Goal: Task Accomplishment & Management: Manage account settings

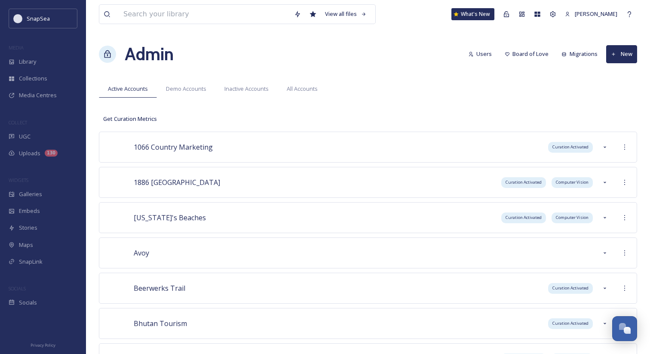
scroll to position [4021, 0]
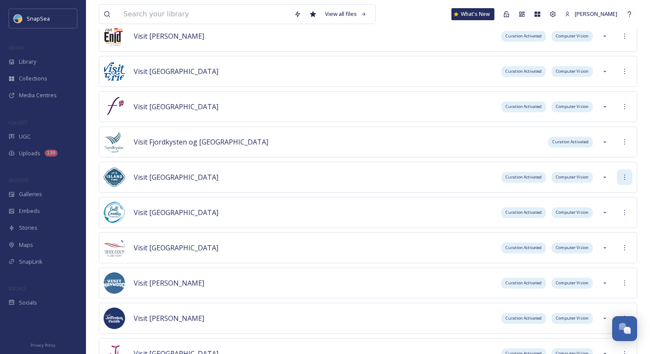
click at [622, 176] on icon at bounding box center [624, 177] width 7 height 7
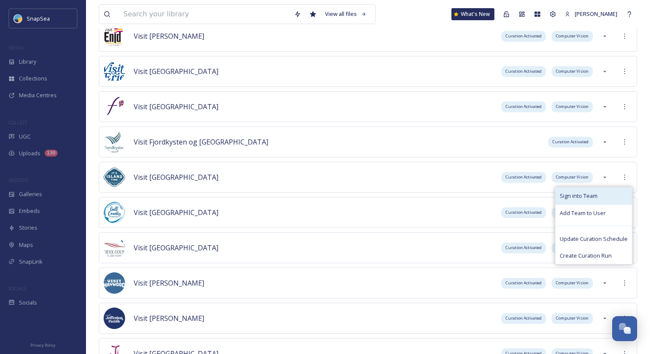
click at [604, 194] on div "Sign into Team" at bounding box center [593, 195] width 76 height 17
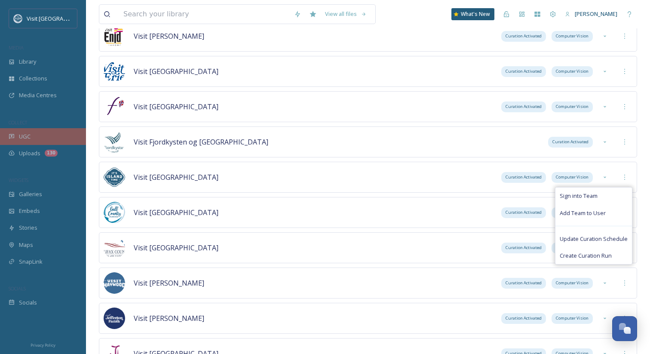
click at [49, 132] on div "UGC" at bounding box center [43, 136] width 86 height 17
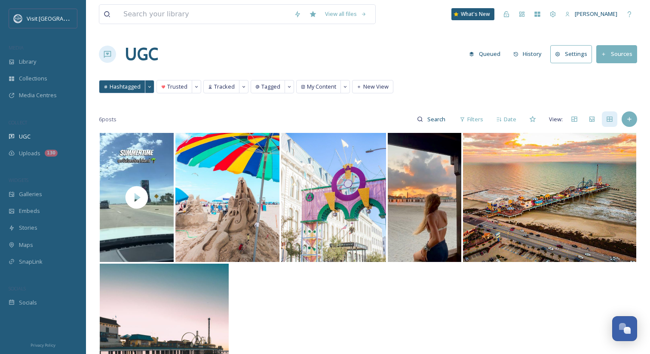
click at [621, 63] on div "UGC Queued History Settings Sources" at bounding box center [368, 54] width 538 height 26
click at [613, 54] on button "Sources" at bounding box center [616, 54] width 41 height 18
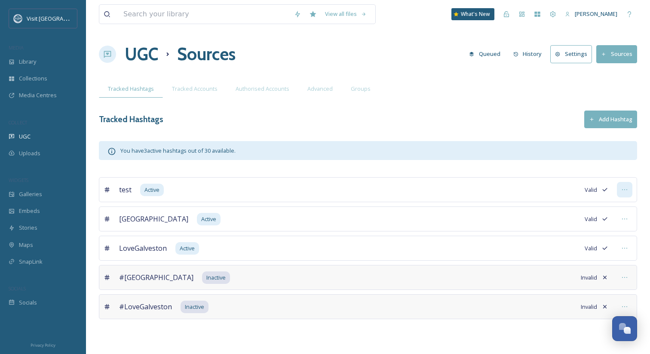
click at [627, 195] on div at bounding box center [623, 189] width 15 height 15
click at [604, 237] on div "Edit Settings" at bounding box center [594, 242] width 74 height 17
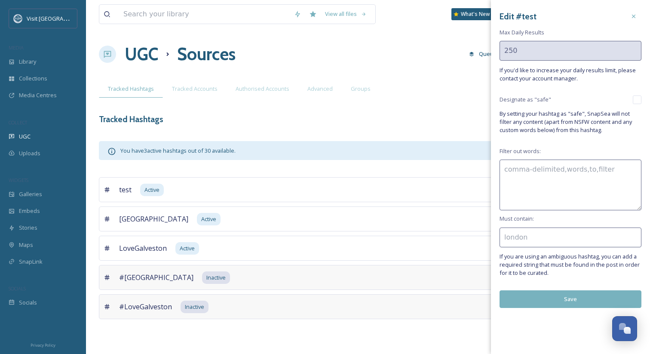
click at [424, 46] on div "UGC Sources Queued History Settings Sources" at bounding box center [368, 54] width 538 height 26
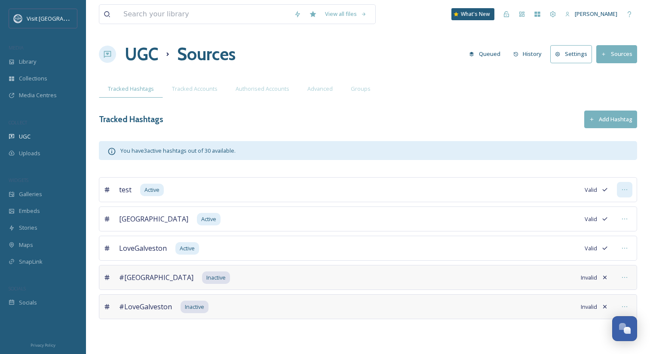
click at [623, 188] on icon at bounding box center [624, 189] width 7 height 7
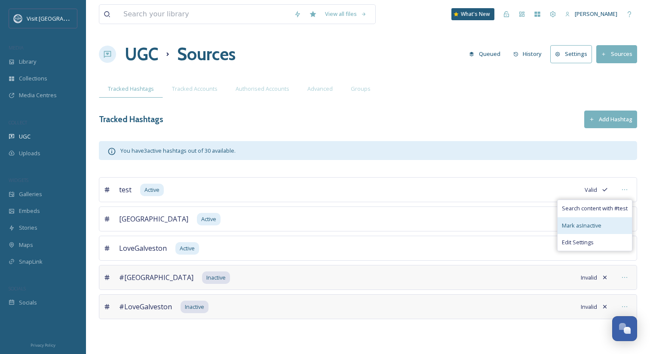
click at [601, 228] on span "Mark as Inactive" at bounding box center [581, 225] width 40 height 8
click at [427, 104] on div "View all files What's New [PERSON_NAME] UGC Sources Queued History Settings Sou…" at bounding box center [368, 177] width 564 height 354
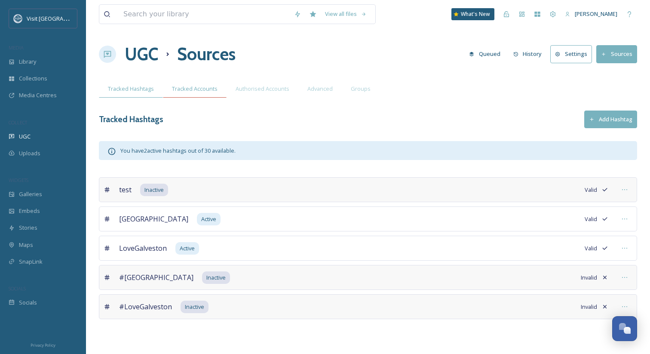
click at [181, 90] on span "Tracked Accounts" at bounding box center [195, 89] width 46 height 8
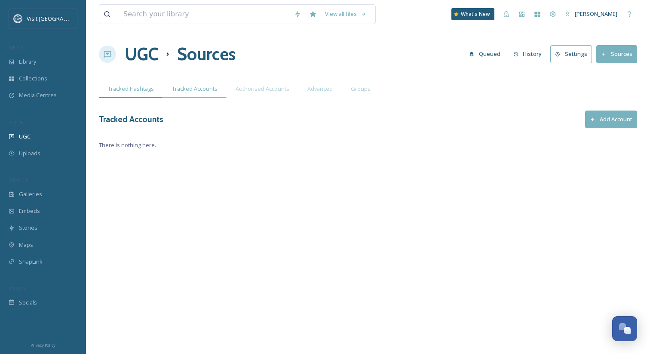
click at [123, 85] on span "Tracked Hashtags" at bounding box center [131, 89] width 46 height 8
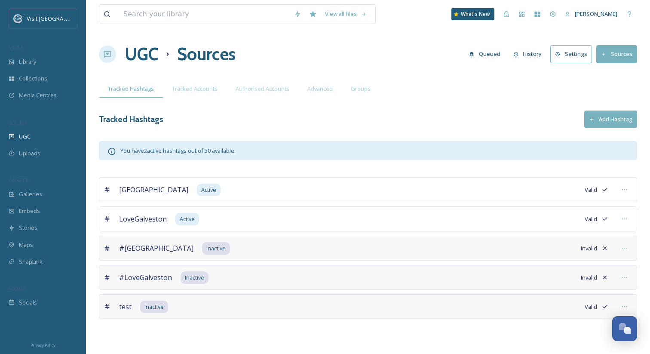
click at [325, 44] on div "UGC Sources Queued History Settings Sources" at bounding box center [368, 54] width 538 height 26
click at [36, 88] on div "Media Centres" at bounding box center [43, 95] width 86 height 17
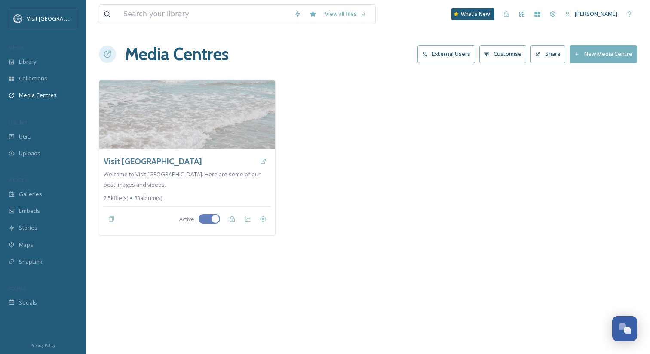
click at [552, 57] on button "Share" at bounding box center [547, 54] width 35 height 18
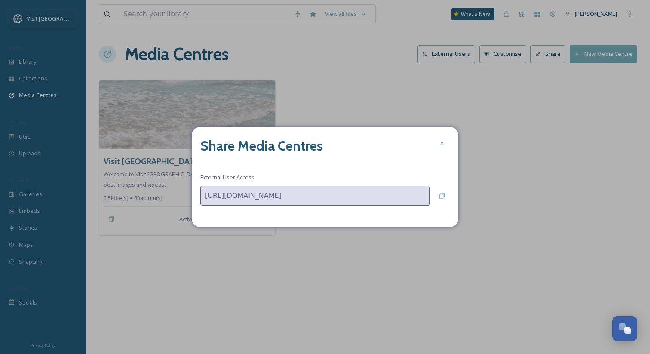
click at [441, 146] on icon at bounding box center [441, 143] width 7 height 7
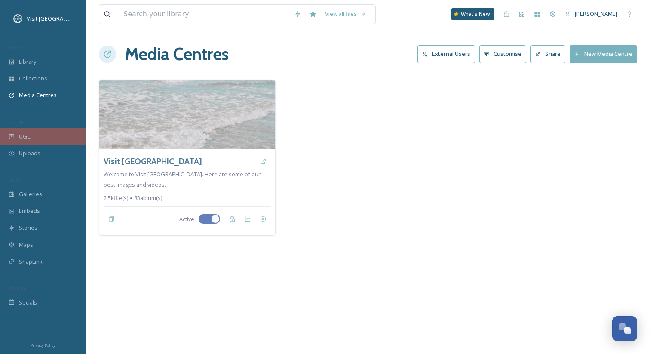
click at [43, 138] on div "UGC" at bounding box center [43, 136] width 86 height 17
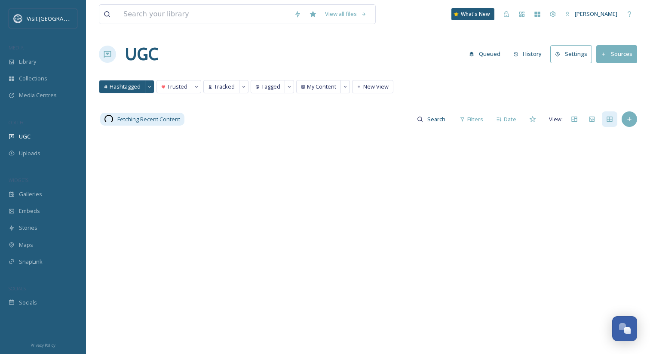
click at [625, 49] on button "Sources" at bounding box center [616, 54] width 41 height 18
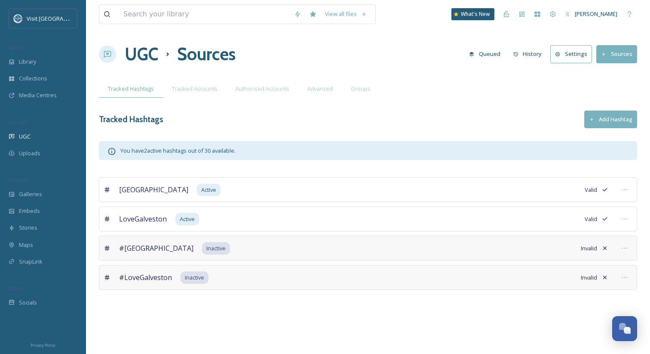
click at [314, 58] on div "UGC Sources Queued History Settings Sources" at bounding box center [368, 54] width 538 height 26
